Goal: Task Accomplishment & Management: Complete application form

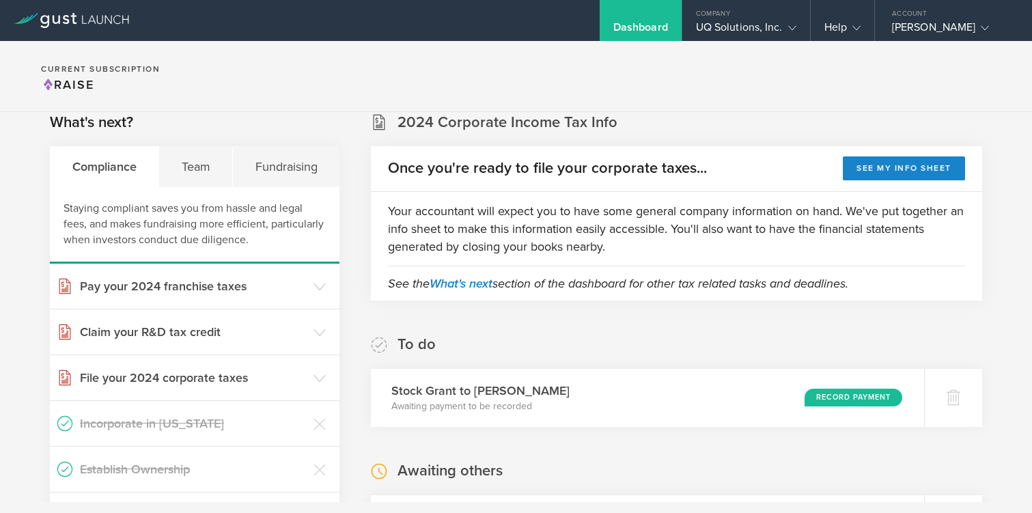
scroll to position [20, 0]
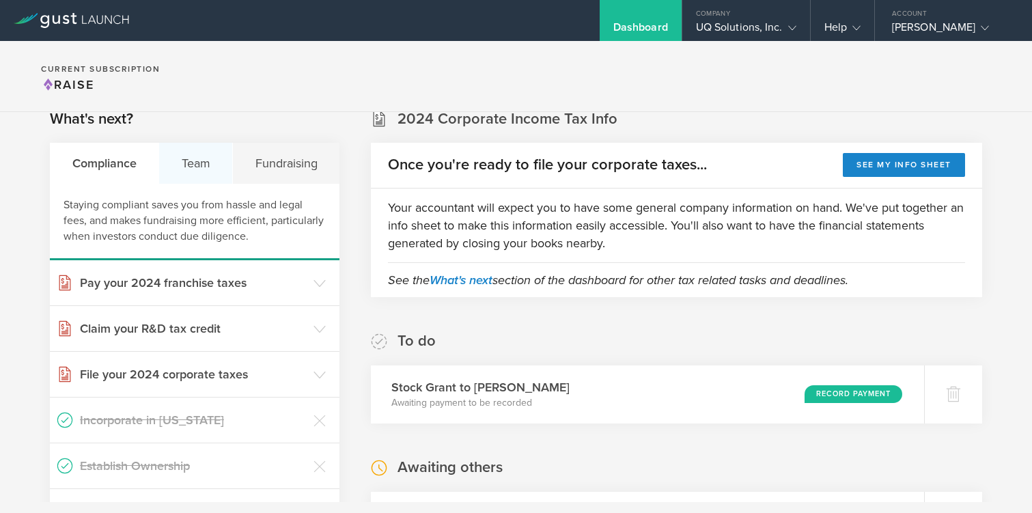
click at [184, 165] on div "Team" at bounding box center [196, 163] width 74 height 41
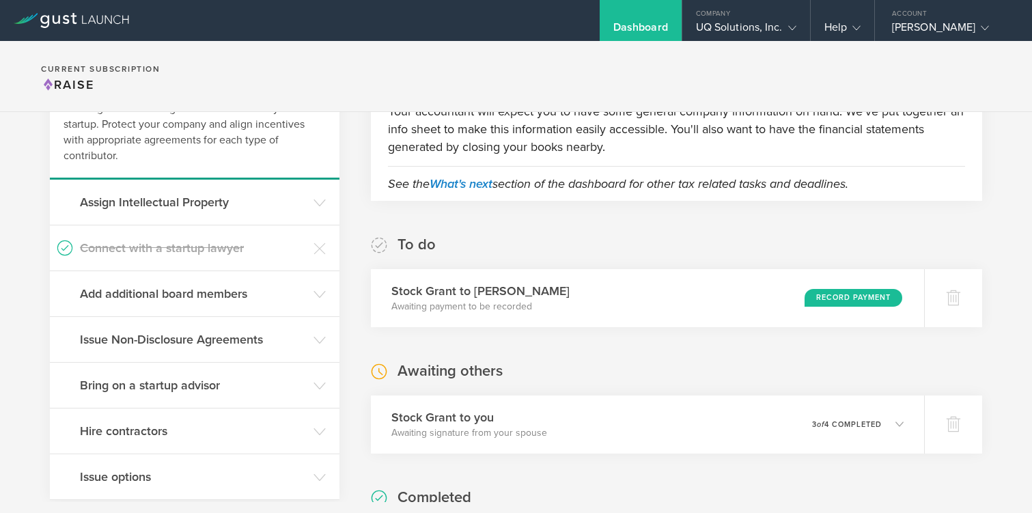
scroll to position [116, 0]
click at [126, 434] on h3 "Hire contractors" at bounding box center [193, 432] width 227 height 18
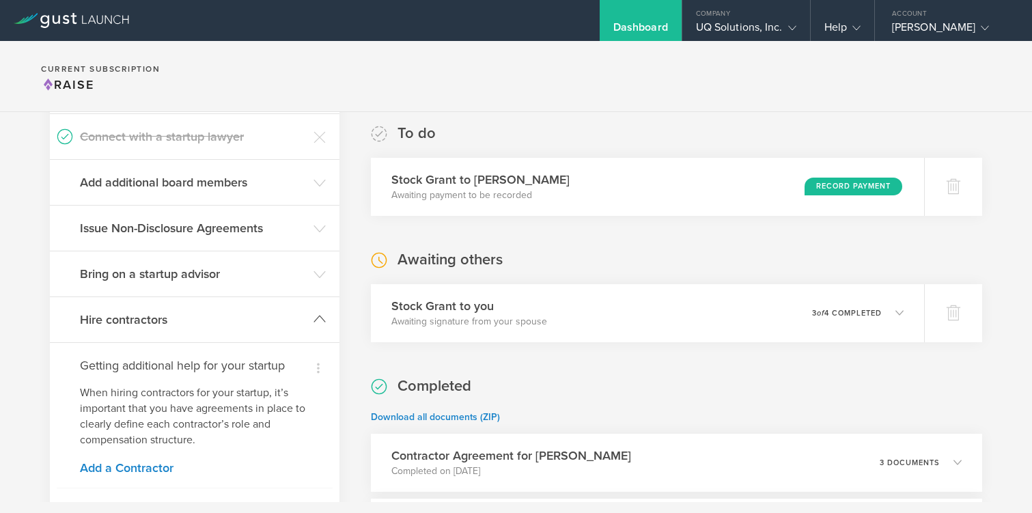
scroll to position [242, 0]
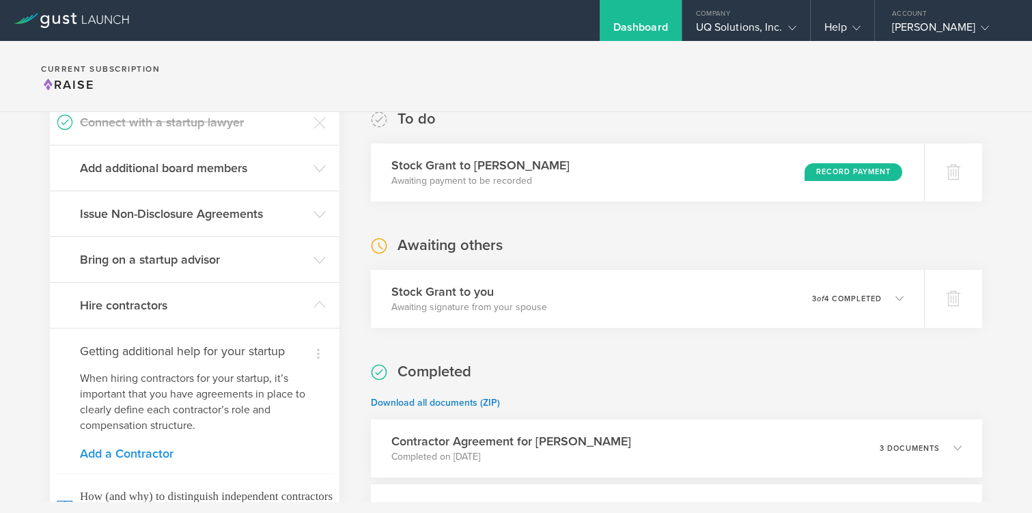
click at [126, 452] on link "Add a Contractor" at bounding box center [194, 453] width 229 height 12
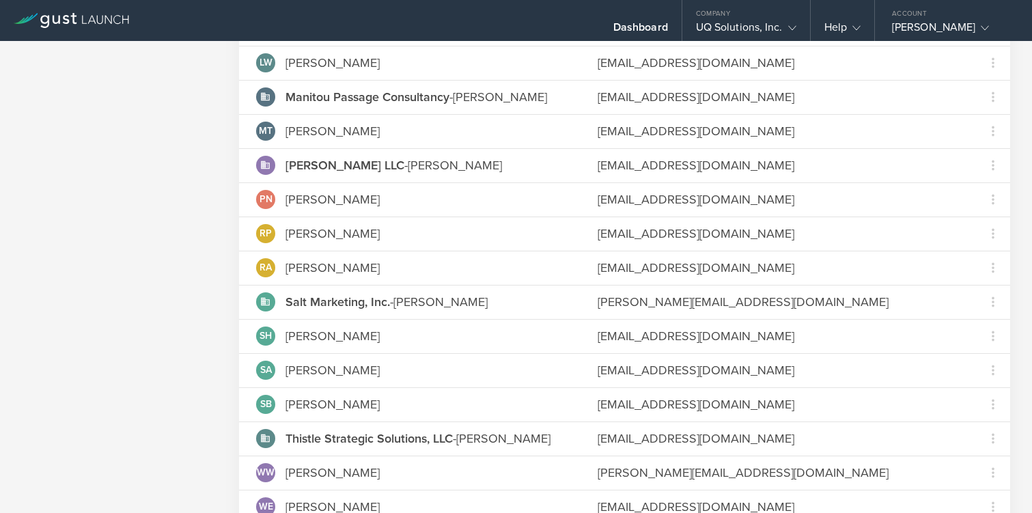
scroll to position [767, 0]
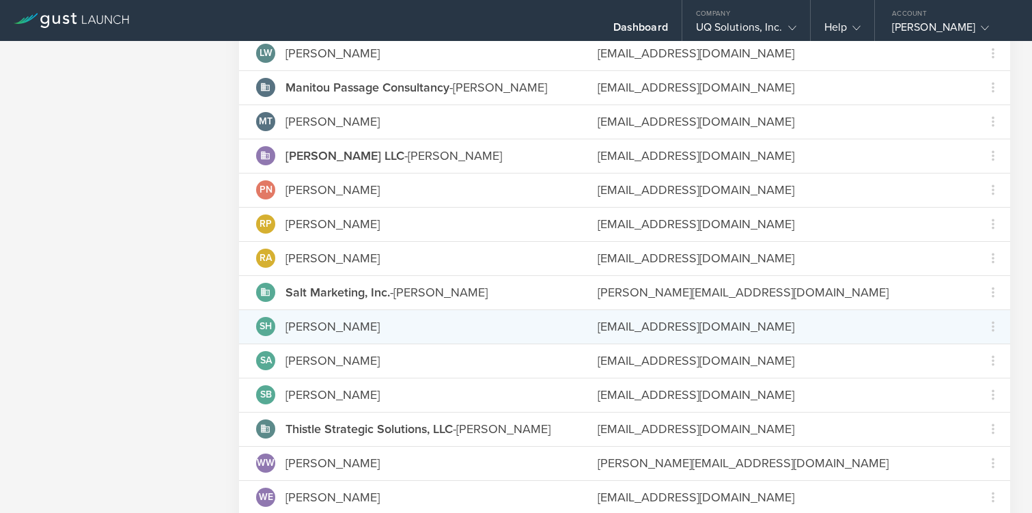
click at [626, 333] on div "[EMAIL_ADDRESS][DOMAIN_NAME]" at bounding box center [777, 326] width 361 height 18
click at [626, 333] on div "samir@sonofacoder.com" at bounding box center [777, 326] width 361 height 18
click at [988, 333] on icon at bounding box center [993, 326] width 16 height 16
click at [877, 322] on md-backdrop at bounding box center [516, 256] width 1032 height 513
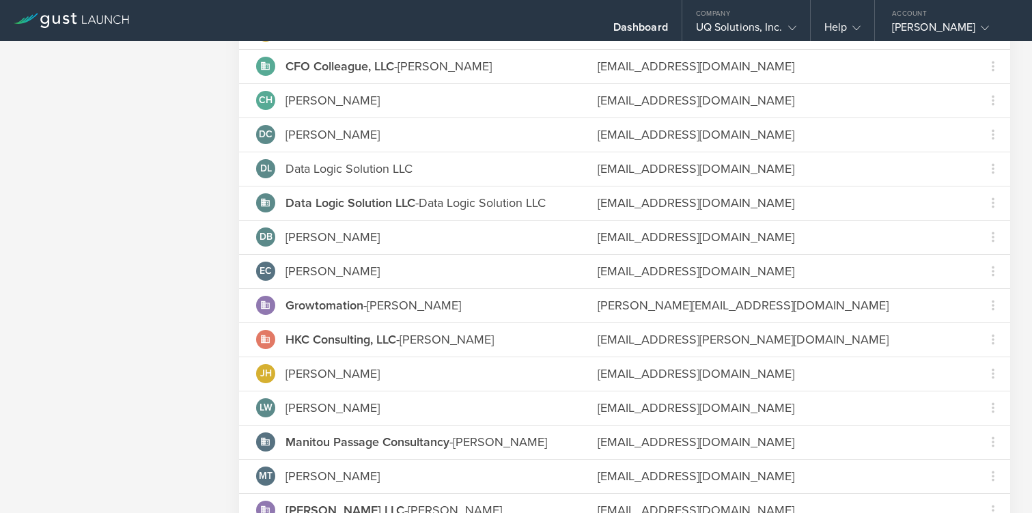
scroll to position [0, 0]
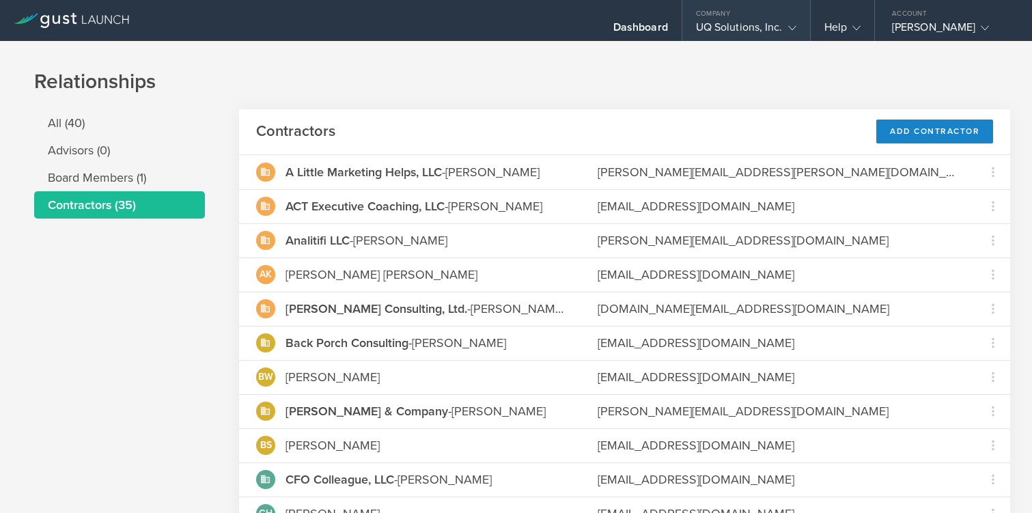
click at [709, 24] on div "UQ Solutions, Inc." at bounding box center [746, 30] width 100 height 20
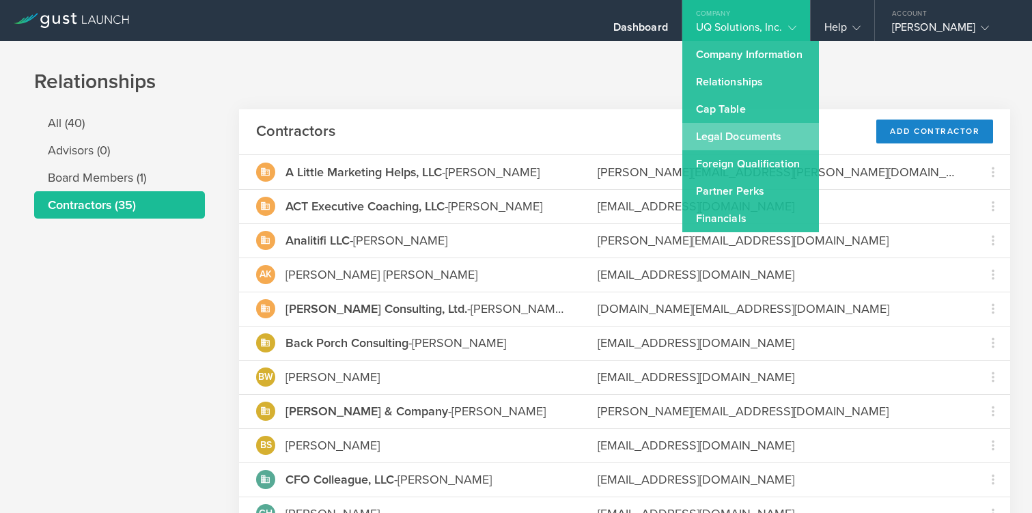
click at [705, 130] on link "Legal Documents" at bounding box center [750, 136] width 137 height 27
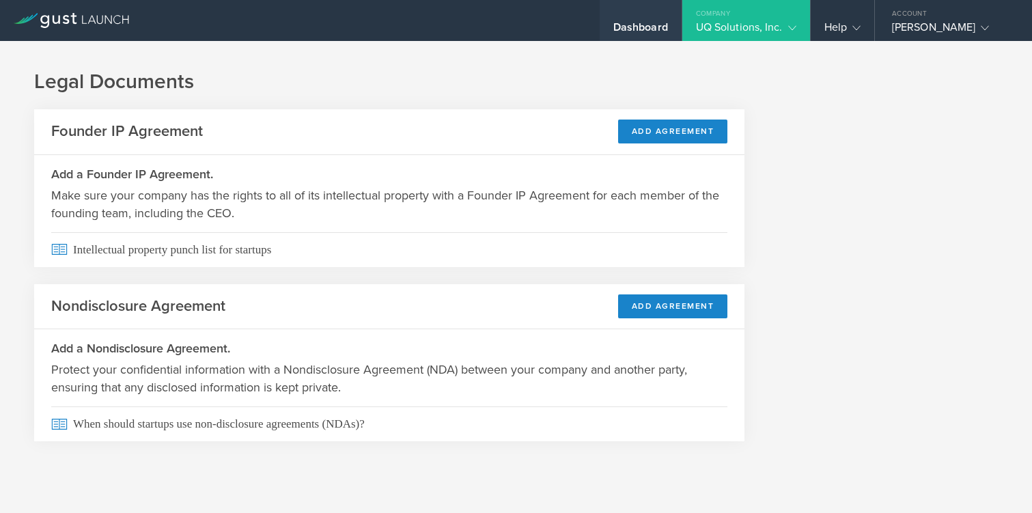
click at [642, 27] on div "Dashboard" at bounding box center [640, 30] width 55 height 20
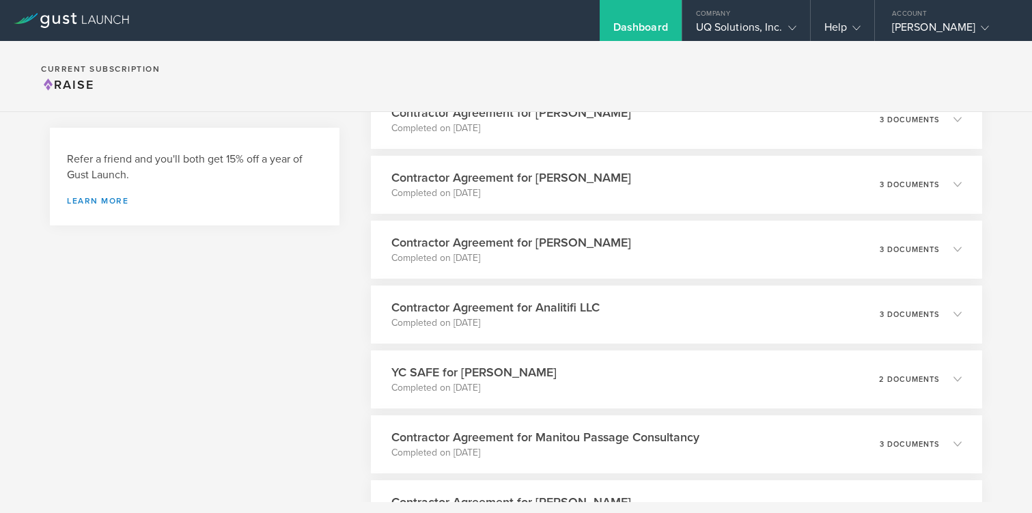
scroll to position [585, 0]
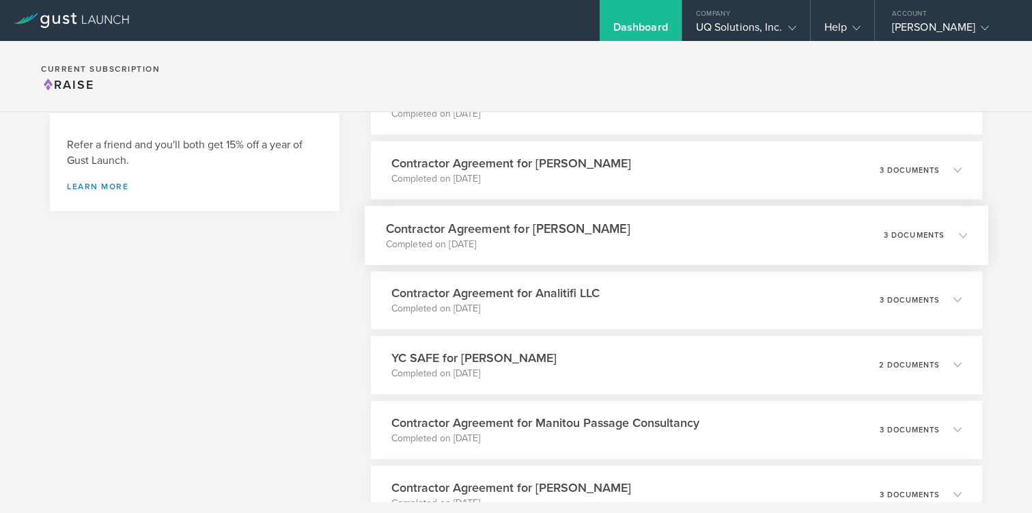
click at [529, 237] on h3 "Contractor Agreement for Samir Hassen" at bounding box center [508, 228] width 244 height 18
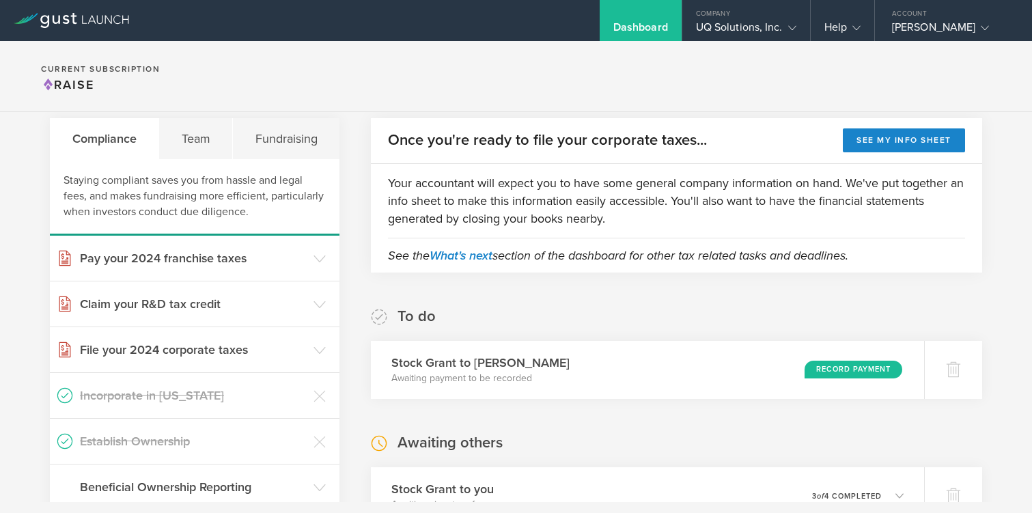
scroll to position [0, 0]
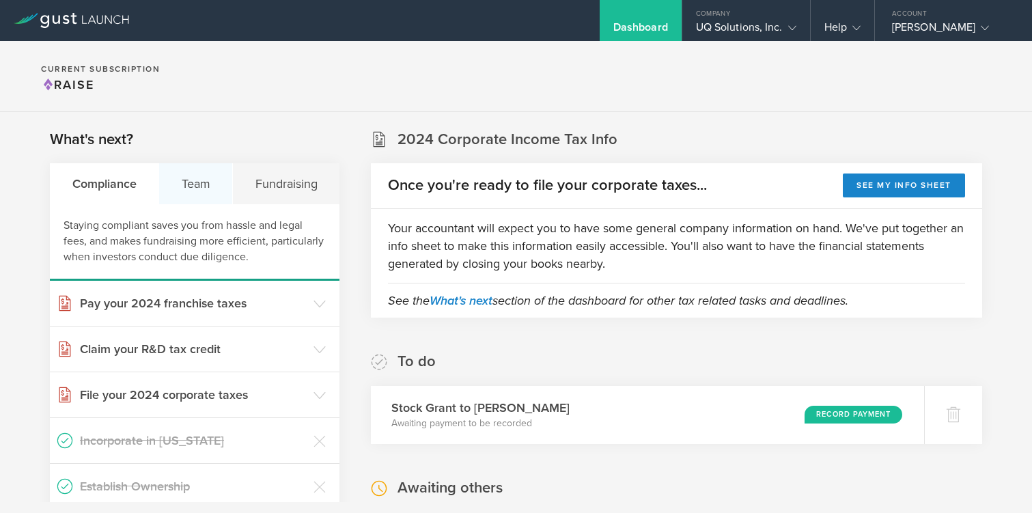
click at [200, 186] on div "Team" at bounding box center [196, 183] width 74 height 41
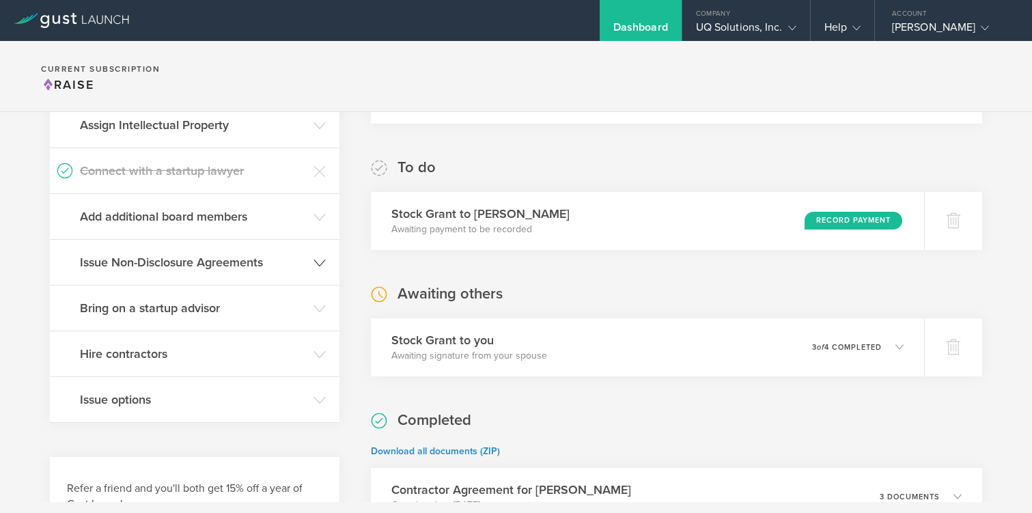
scroll to position [195, 0]
click at [143, 355] on h3 "Hire contractors" at bounding box center [193, 353] width 227 height 18
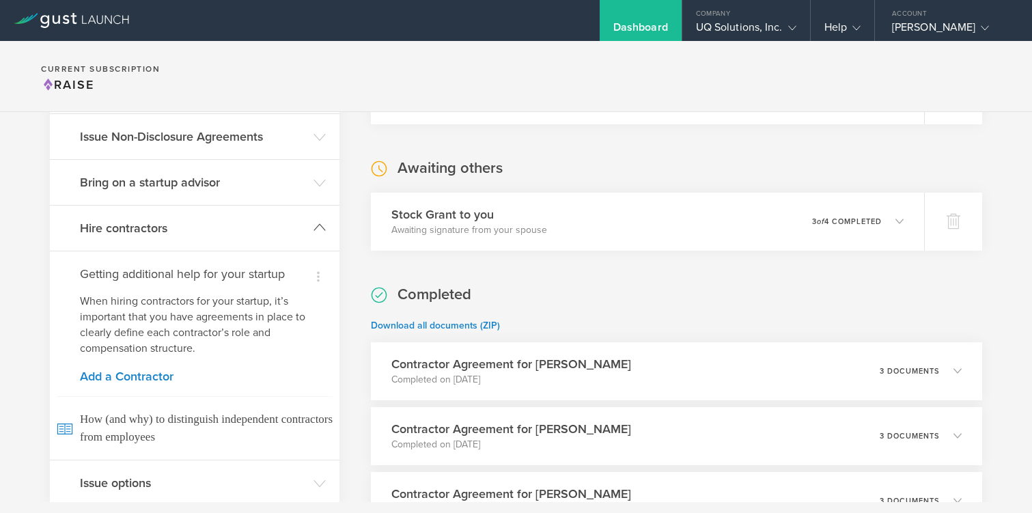
scroll to position [318, 0]
click at [133, 378] on link "Add a Contractor" at bounding box center [194, 377] width 229 height 12
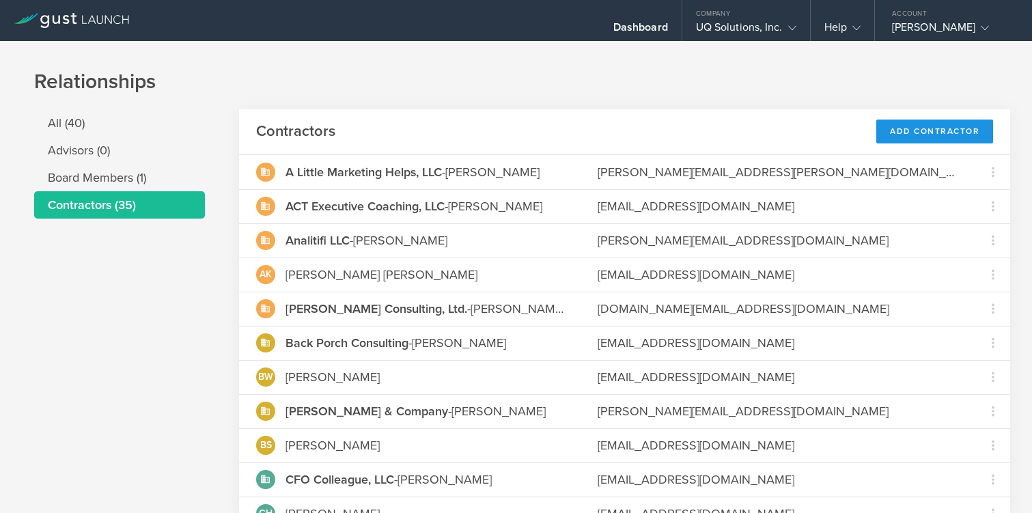
click at [911, 133] on div "Add Contractor" at bounding box center [934, 131] width 117 height 24
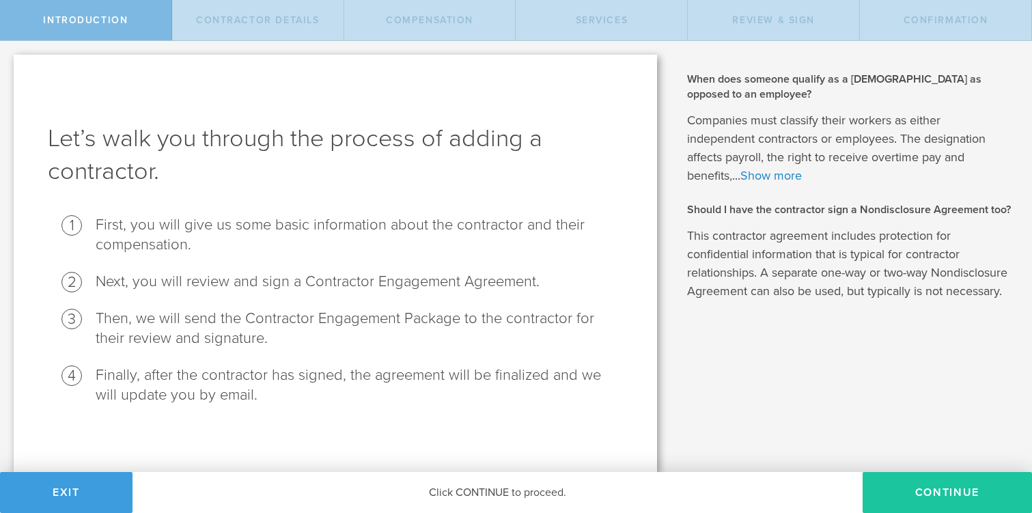
click at [920, 496] on button "Continue" at bounding box center [946, 492] width 169 height 41
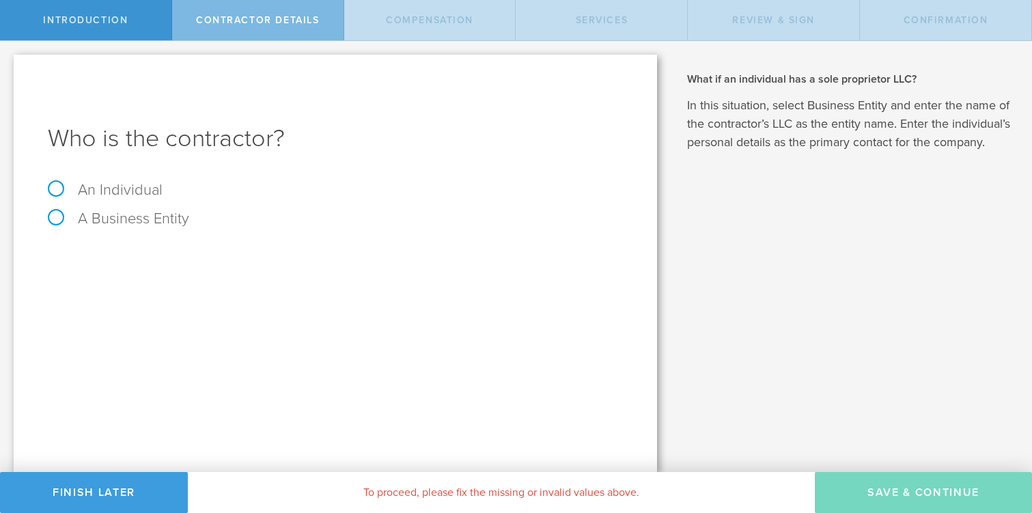
click at [143, 190] on label "An Individual" at bounding box center [105, 190] width 115 height 18
click at [9, 63] on input "An Individual" at bounding box center [4, 52] width 9 height 22
radio input "true"
click at [259, 257] on input "text" at bounding box center [386, 256] width 472 height 20
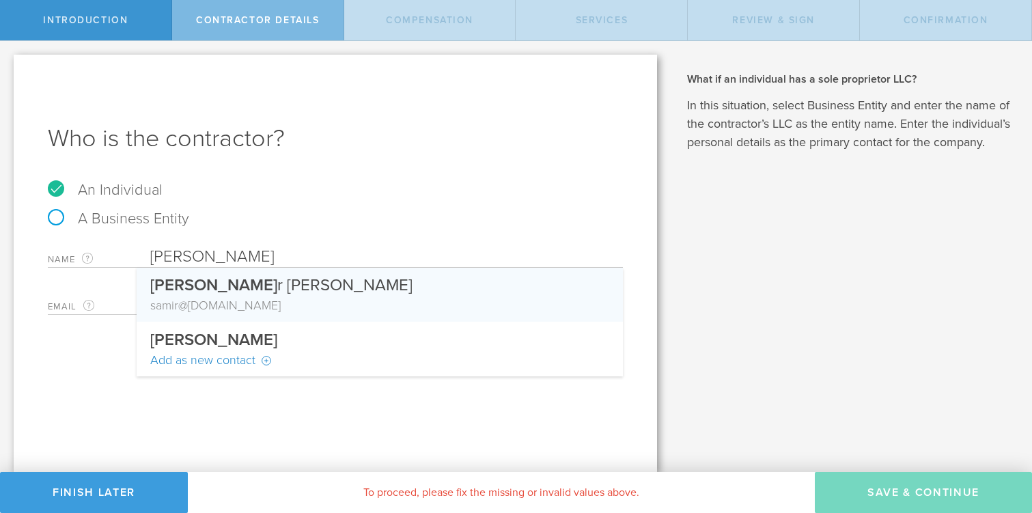
click at [235, 307] on div "sami r@sonofacoder.com" at bounding box center [379, 305] width 459 height 18
type input "[PERSON_NAME]"
type input "[EMAIL_ADDRESS][DOMAIN_NAME]"
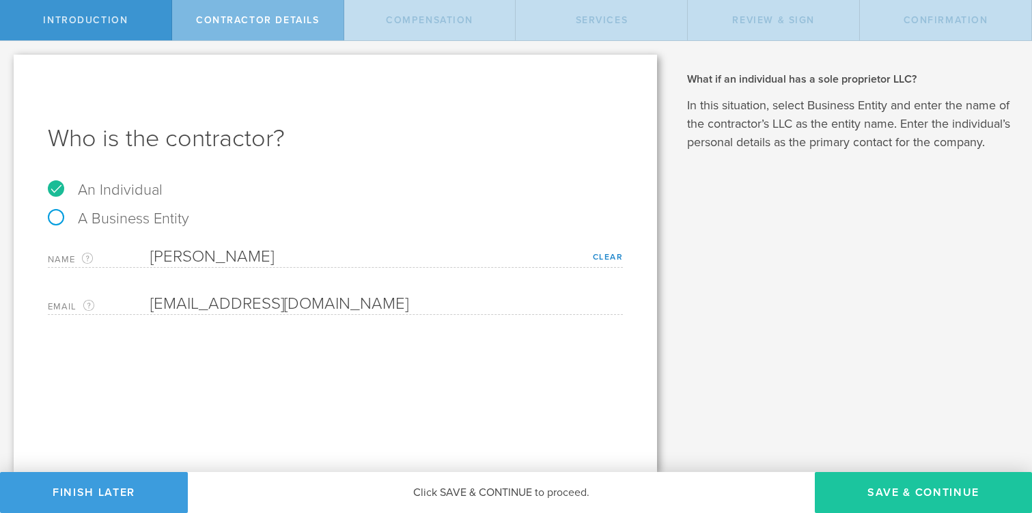
click at [870, 486] on button "Save & Continue" at bounding box center [923, 492] width 217 height 41
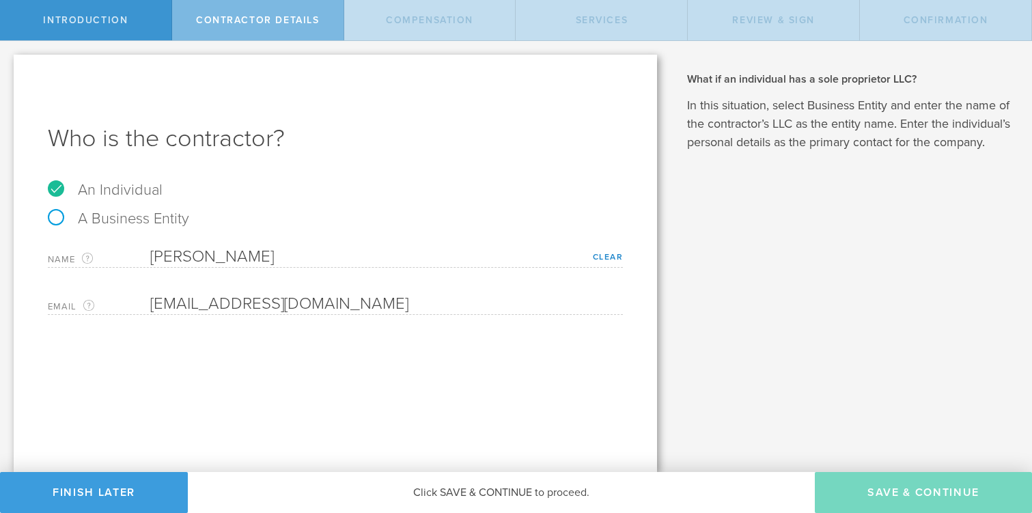
select select "none"
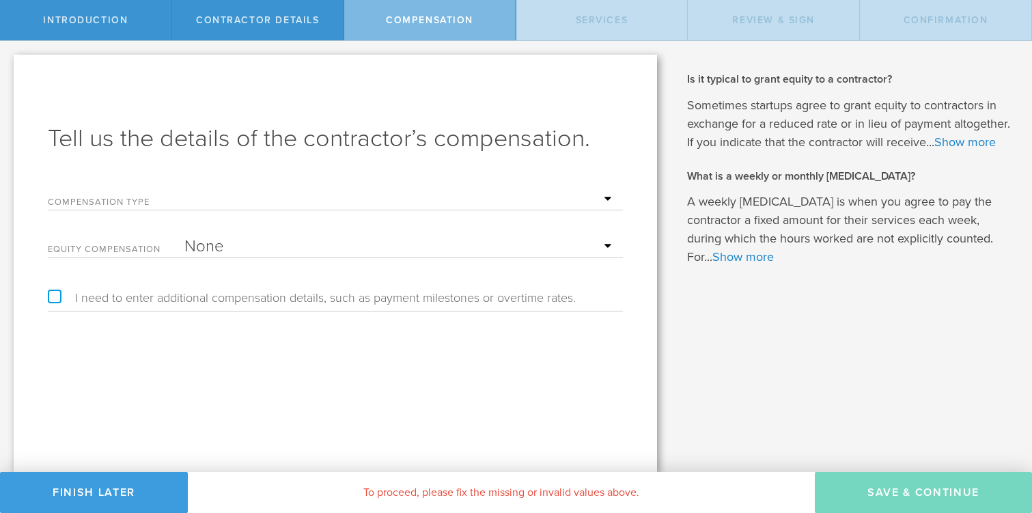
click at [602, 199] on select "Hourly Daily Weekly Retainer Monthly Retainer Project Flat Rate No cash compens…" at bounding box center [400, 199] width 432 height 20
select select "hourlyFlatRate"
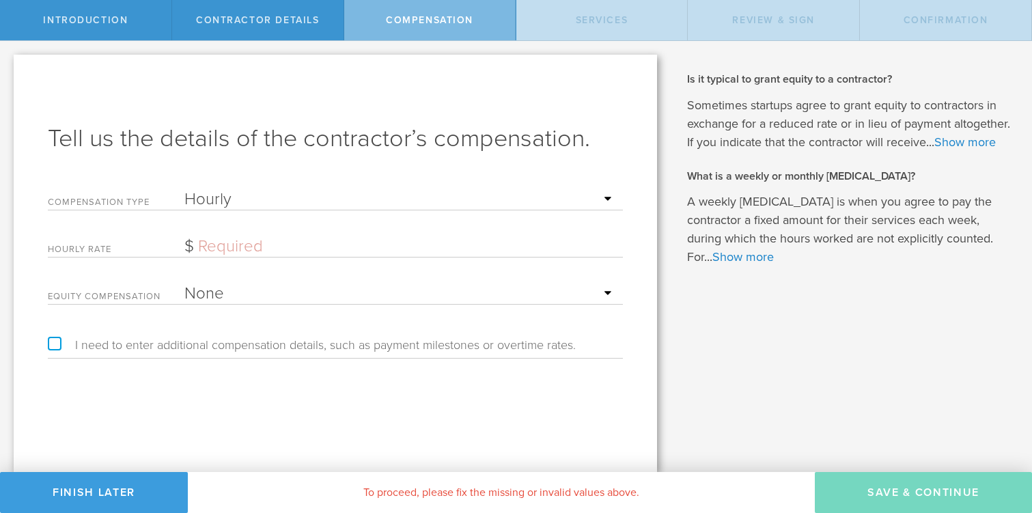
click at [304, 246] on input "text" at bounding box center [400, 246] width 432 height 20
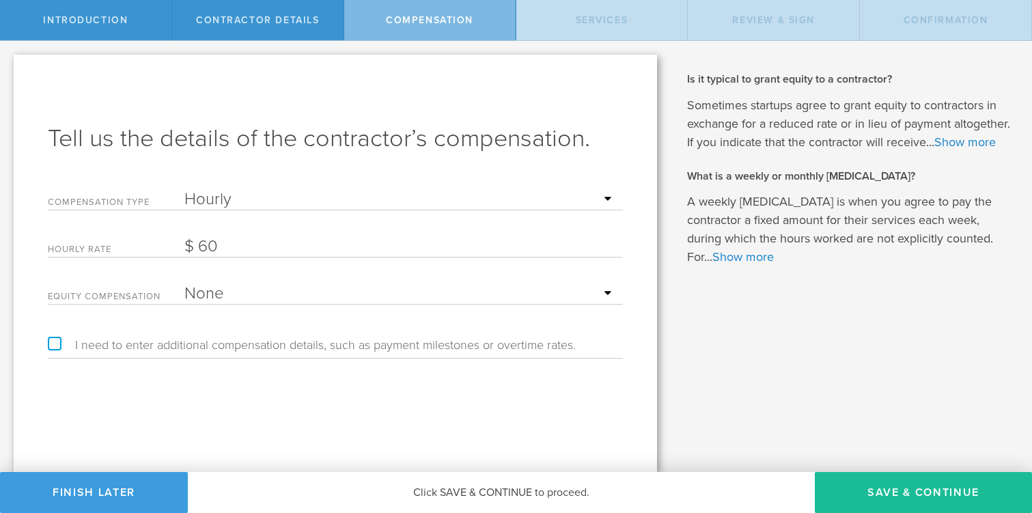
type input "60"
click at [54, 344] on label "I need to enter additional compensation details, such as payment milestones or …" at bounding box center [312, 345] width 528 height 12
click at [9, 63] on input "I need to enter additional compensation details, such as payment milestones or …" at bounding box center [4, 52] width 9 height 22
checkbox input "true"
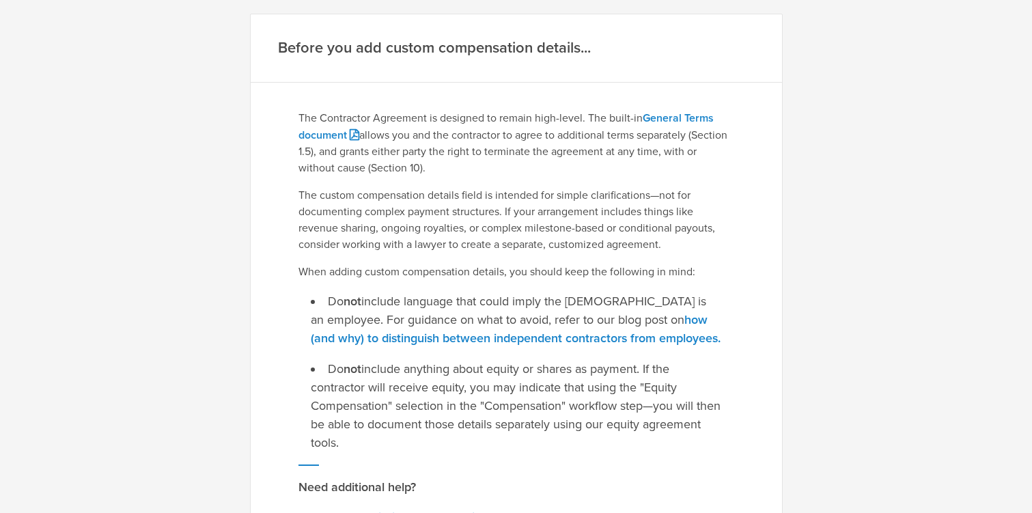
scroll to position [310, 0]
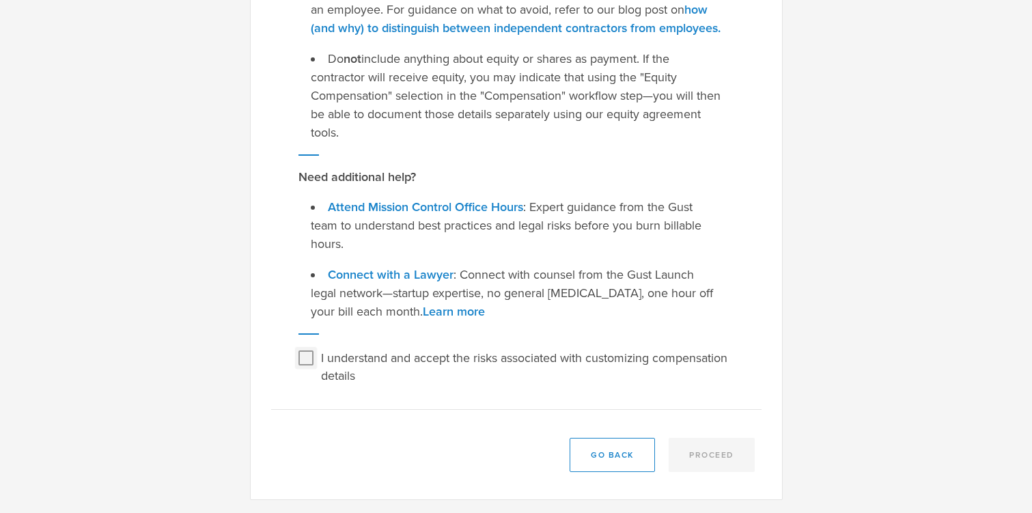
click at [305, 365] on input "I understand and accept the risks associated with customizing compensation deta…" at bounding box center [306, 358] width 22 height 22
checkbox input "true"
click at [718, 452] on button "Proceed" at bounding box center [711, 455] width 86 height 34
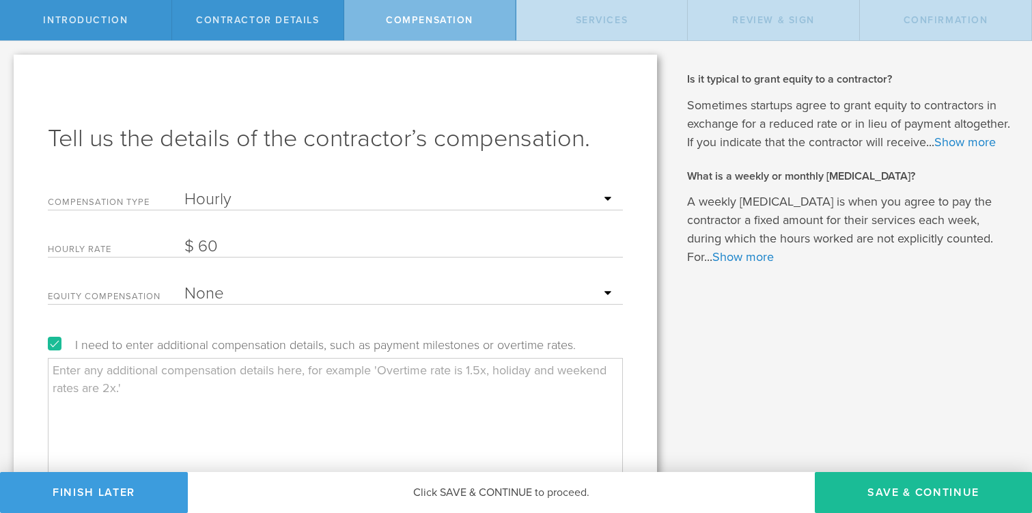
click at [276, 379] on textarea at bounding box center [335, 426] width 575 height 137
click at [595, 372] on textarea "Initially limited to 10 hours per week. Authorization for additional hours by w…" at bounding box center [335, 426] width 575 height 137
click at [80, 389] on textarea "Initially limited to 10 hours per week. Authorization for additional hours by w…" at bounding box center [335, 426] width 575 height 137
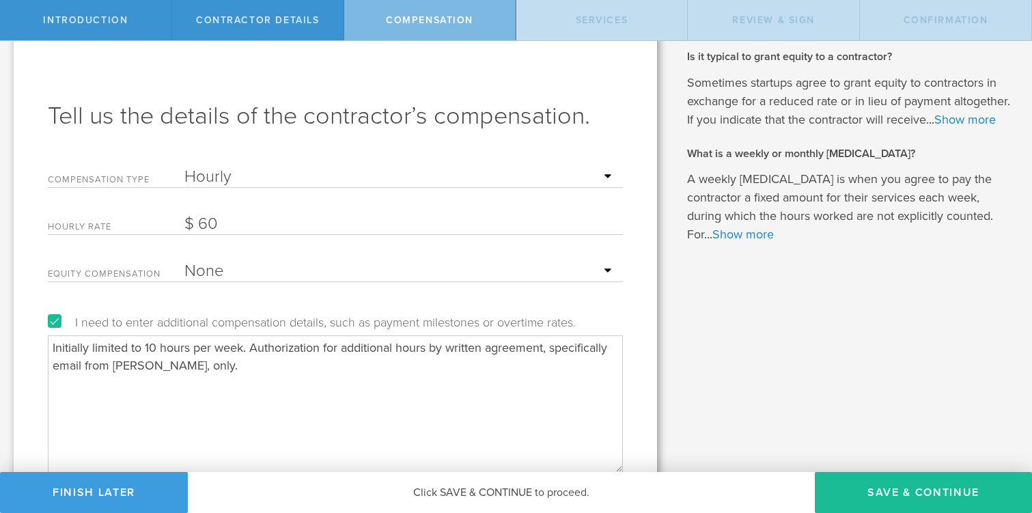
scroll to position [25, 0]
type textarea "Initially limited to 10 hours per week. Authorization for additional hours by w…"
click at [936, 492] on button "Save & Continue" at bounding box center [923, 492] width 217 height 41
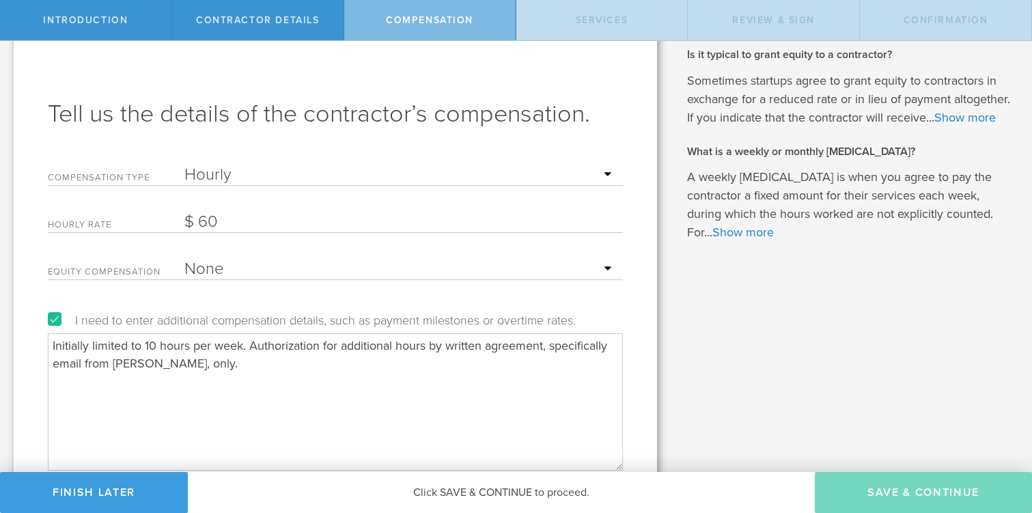
scroll to position [0, 0]
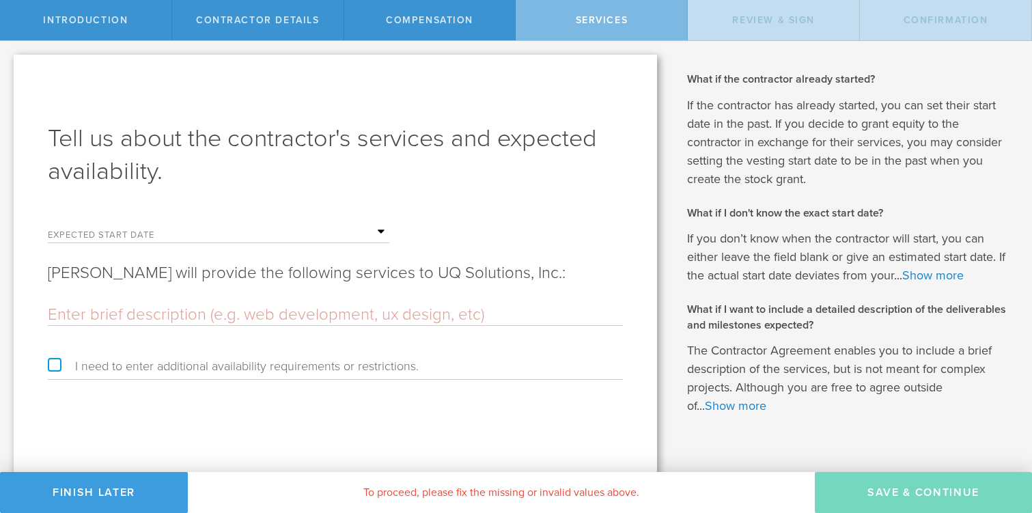
click at [378, 232] on input "text" at bounding box center [286, 232] width 205 height 20
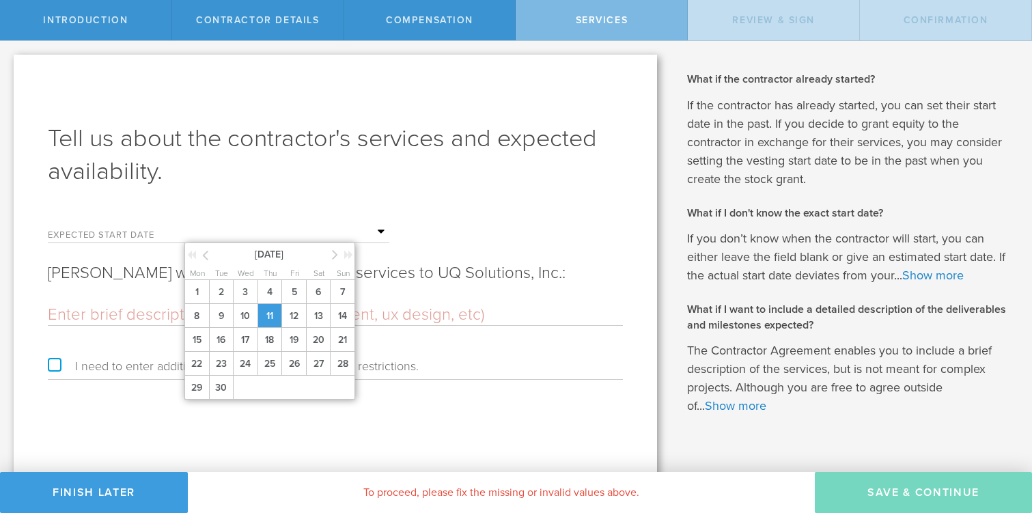
click at [268, 320] on span "11" at bounding box center [269, 316] width 25 height 24
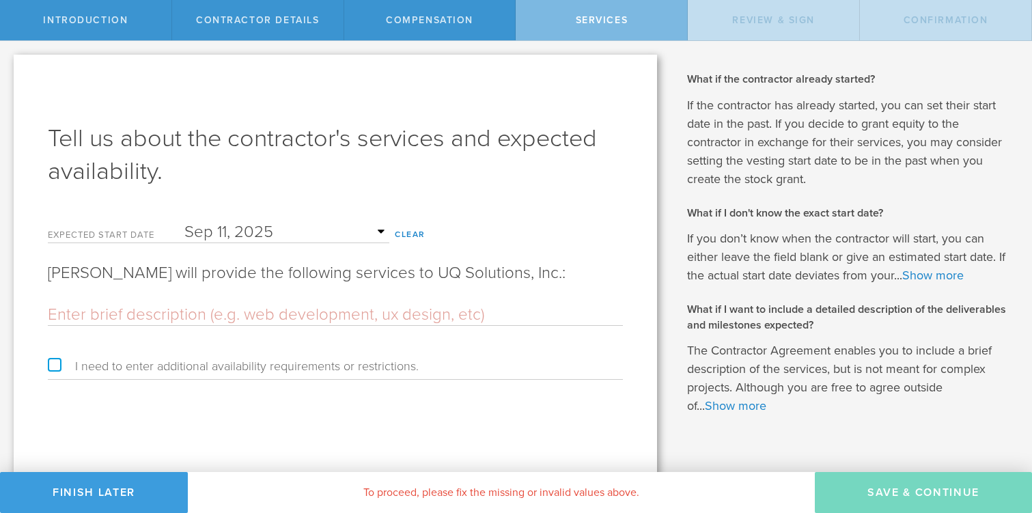
click at [269, 314] on input "text" at bounding box center [335, 315] width 575 height 20
click at [369, 313] on input "text" at bounding box center [335, 315] width 575 height 20
type input "i"
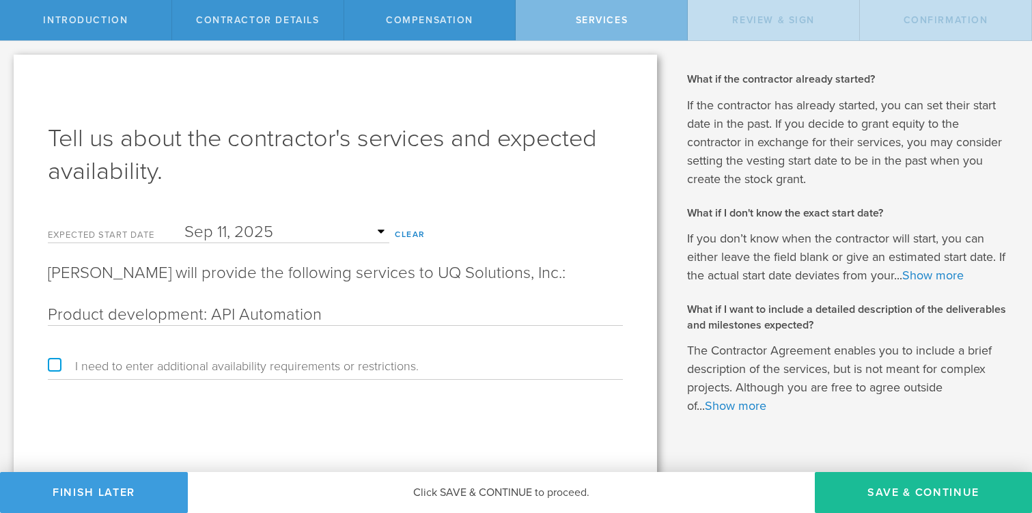
drag, startPoint x: 208, startPoint y: 317, endPoint x: 461, endPoint y: 304, distance: 253.0
click at [461, 304] on div "Product development: API Automation" at bounding box center [335, 312] width 575 height 28
click at [331, 321] on input "Product development: API Automation" at bounding box center [335, 315] width 575 height 20
drag, startPoint x: 568, startPoint y: 317, endPoint x: 202, endPoint y: 313, distance: 366.0
click at [201, 313] on input "Product development: API Automation, Row-Level Security, Azure Hosting" at bounding box center [335, 315] width 575 height 20
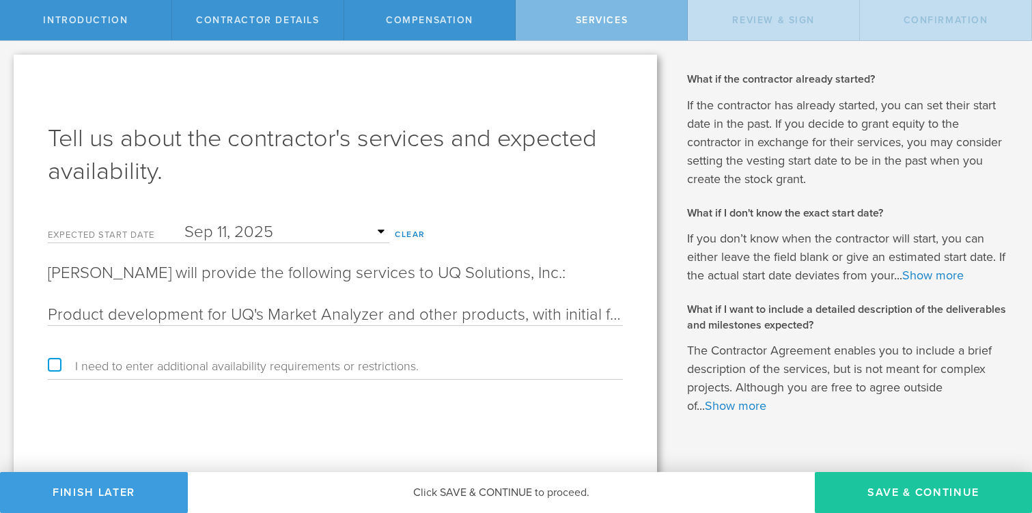
type input "Product development for UQ's Market Analyzer and other products, with initial f…"
click at [910, 491] on button "Save & Continue" at bounding box center [923, 492] width 217 height 41
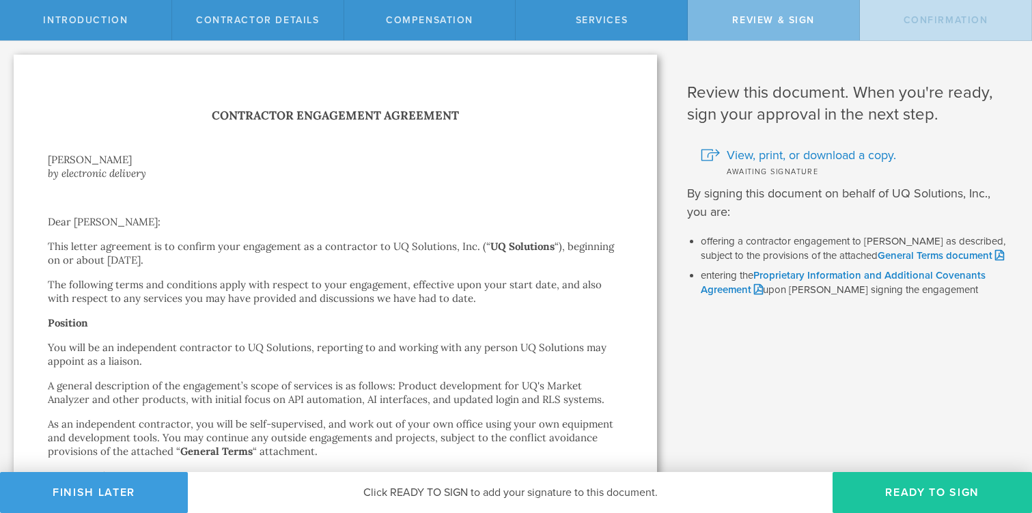
click at [892, 488] on button "Ready to Sign" at bounding box center [931, 492] width 199 height 41
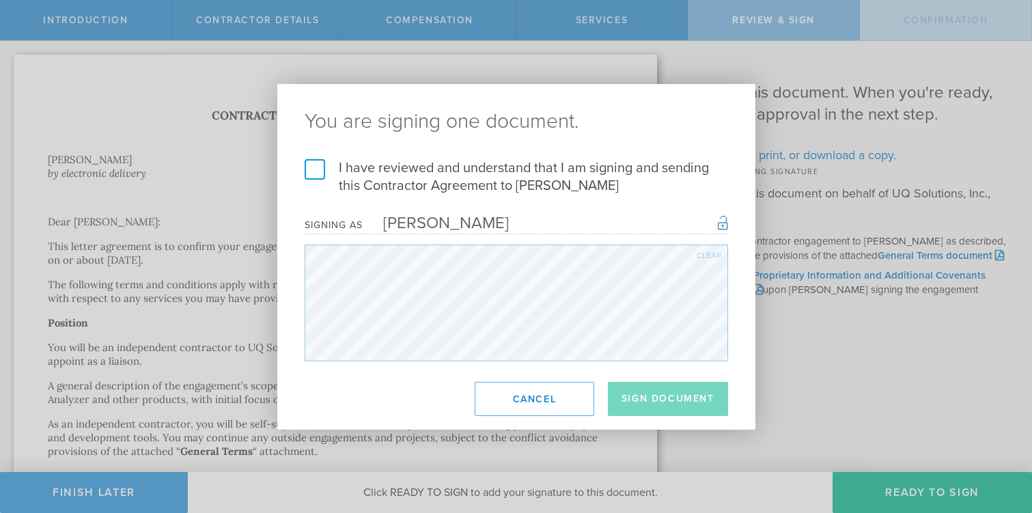
click at [310, 171] on label "I have reviewed and understand that I am signing and sending this Contractor Ag…" at bounding box center [516, 177] width 423 height 36
click at [0, 0] on input "I have reviewed and understand that I am signing and sending this Contractor Ag…" at bounding box center [0, 0] width 0 height 0
click at [647, 403] on button "Sign Document" at bounding box center [668, 399] width 120 height 34
